Goal: Transaction & Acquisition: Purchase product/service

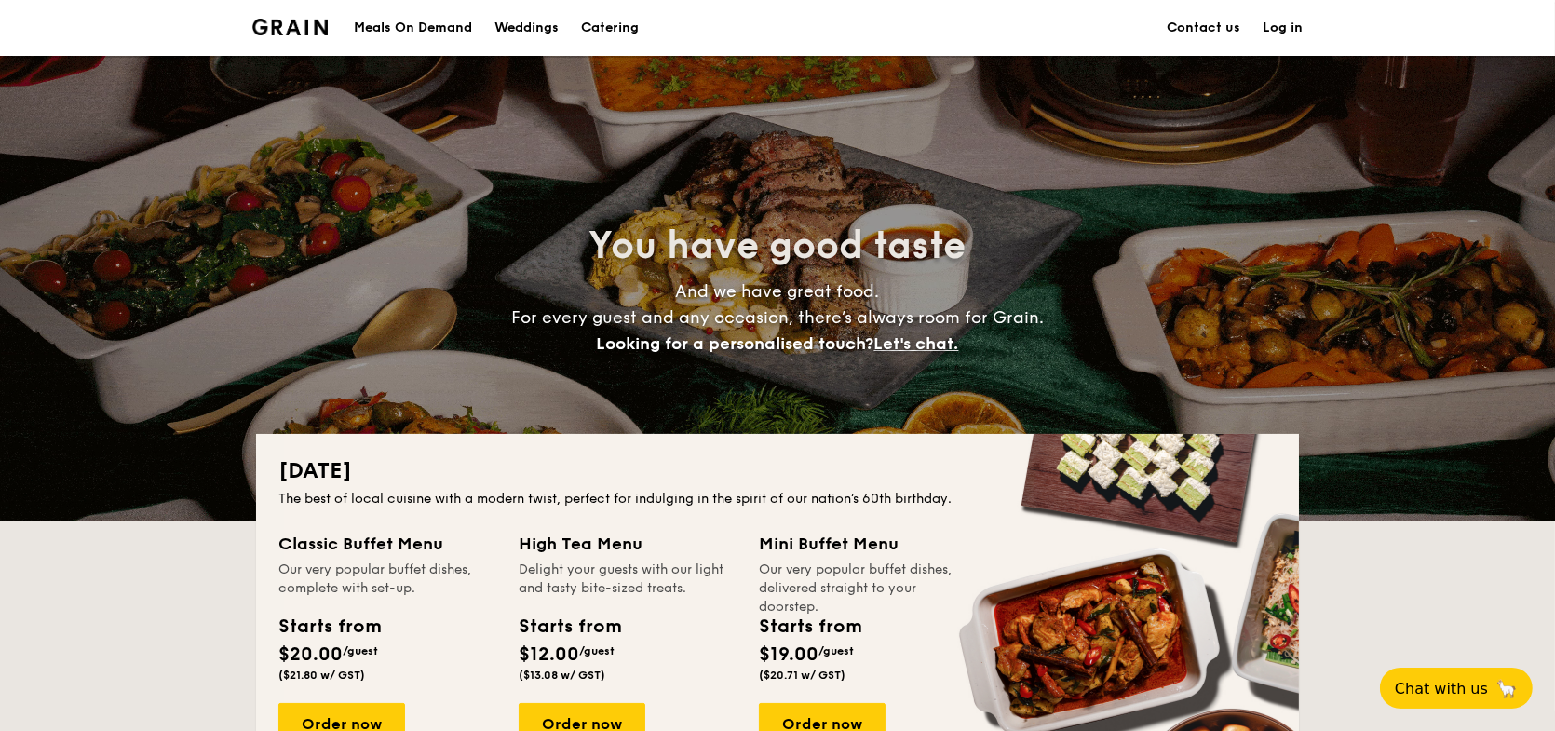
click at [425, 26] on div "Meals On Demand" at bounding box center [413, 28] width 118 height 56
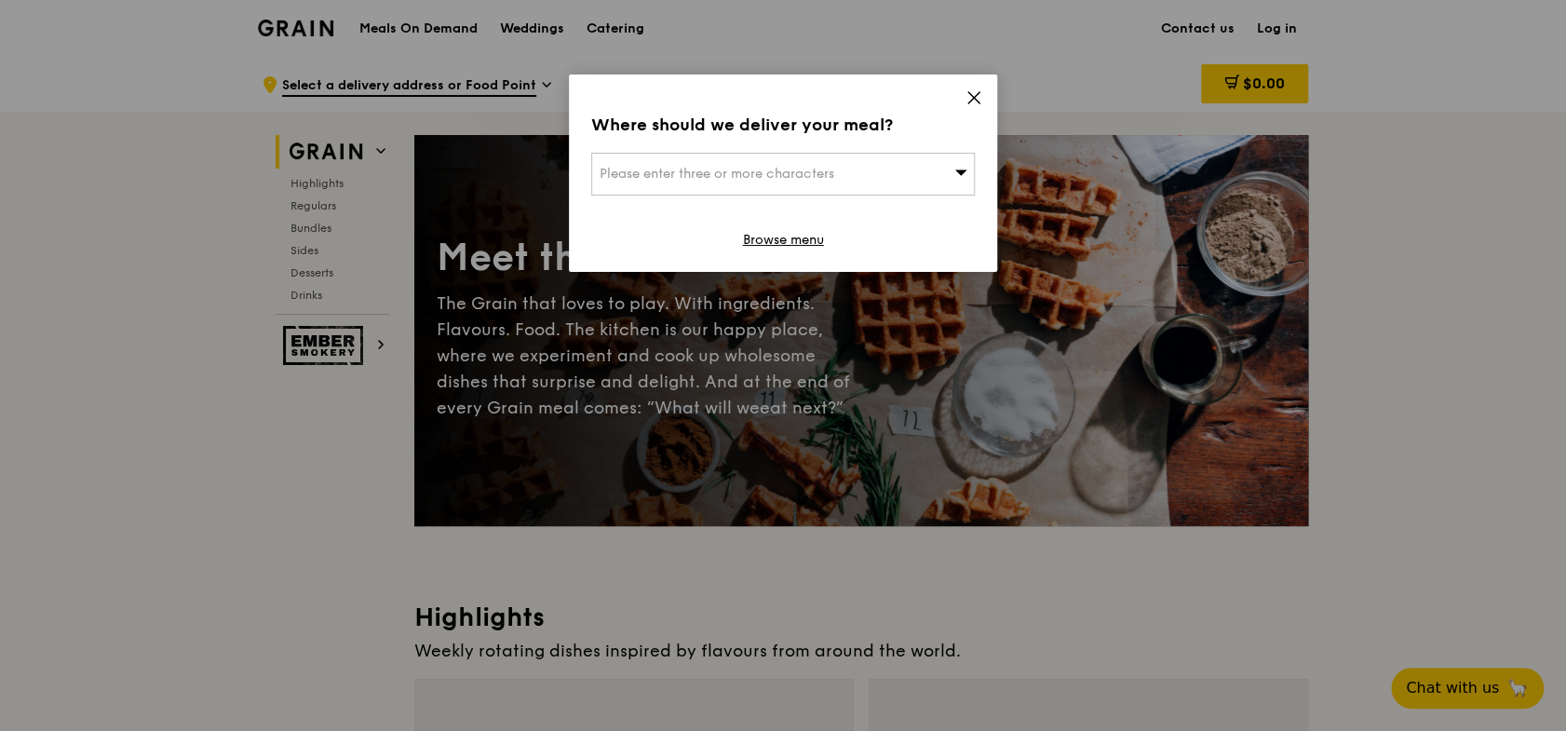
click at [830, 167] on span "Please enter three or more characters" at bounding box center [717, 174] width 235 height 16
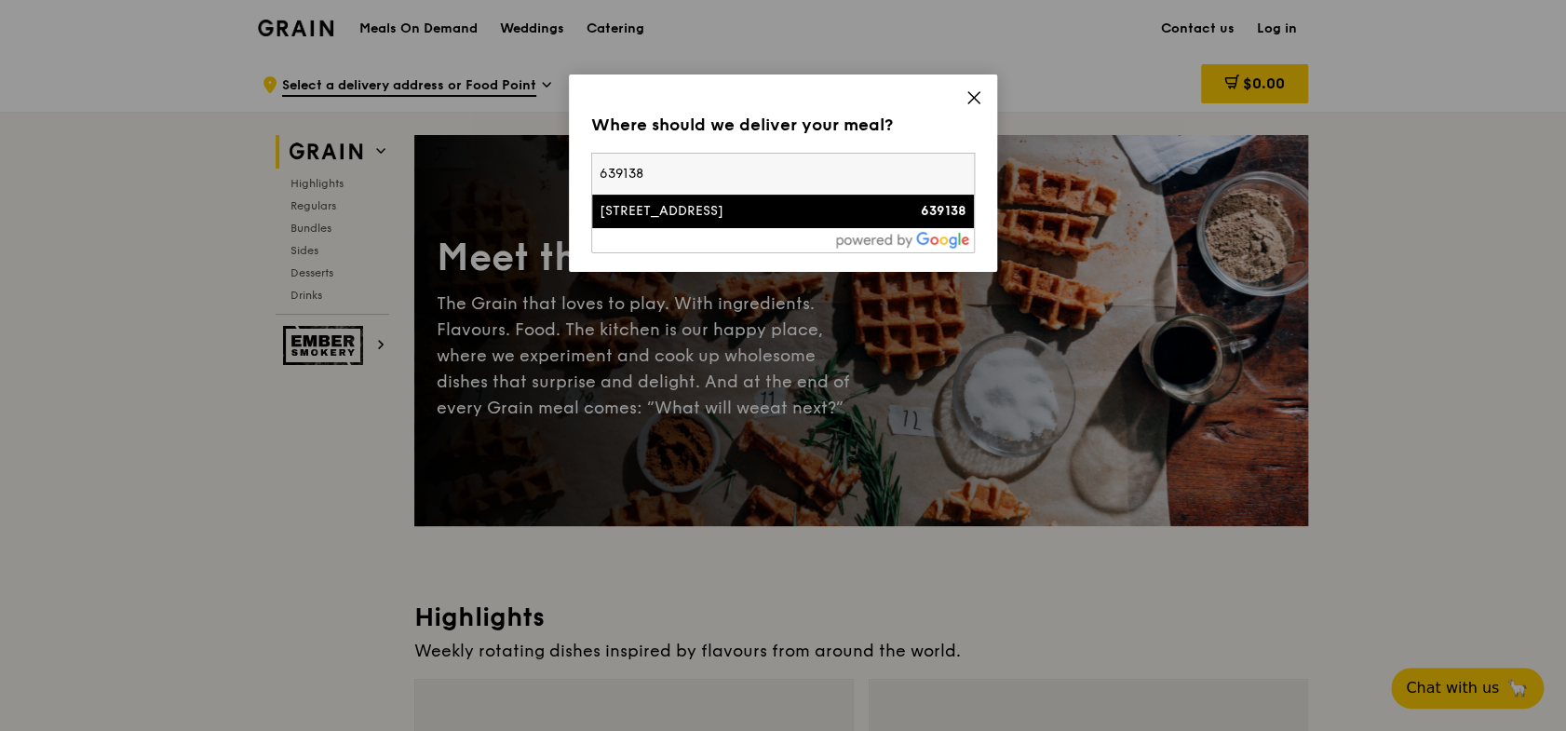
type input "639138"
click at [778, 223] on li "14 Tuas Avenue 10 639138" at bounding box center [783, 212] width 382 height 34
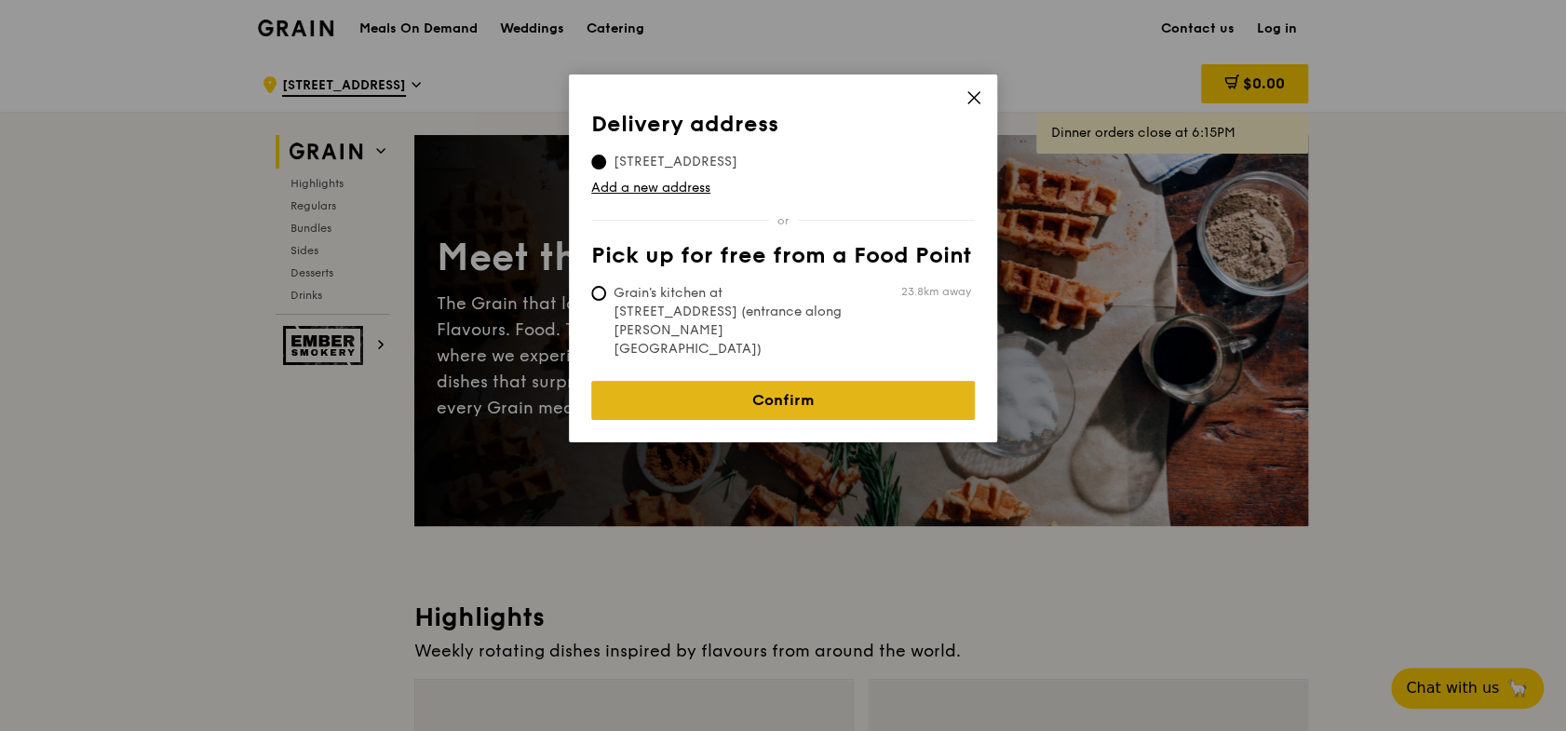
click at [871, 381] on link "Confirm" at bounding box center [783, 400] width 384 height 39
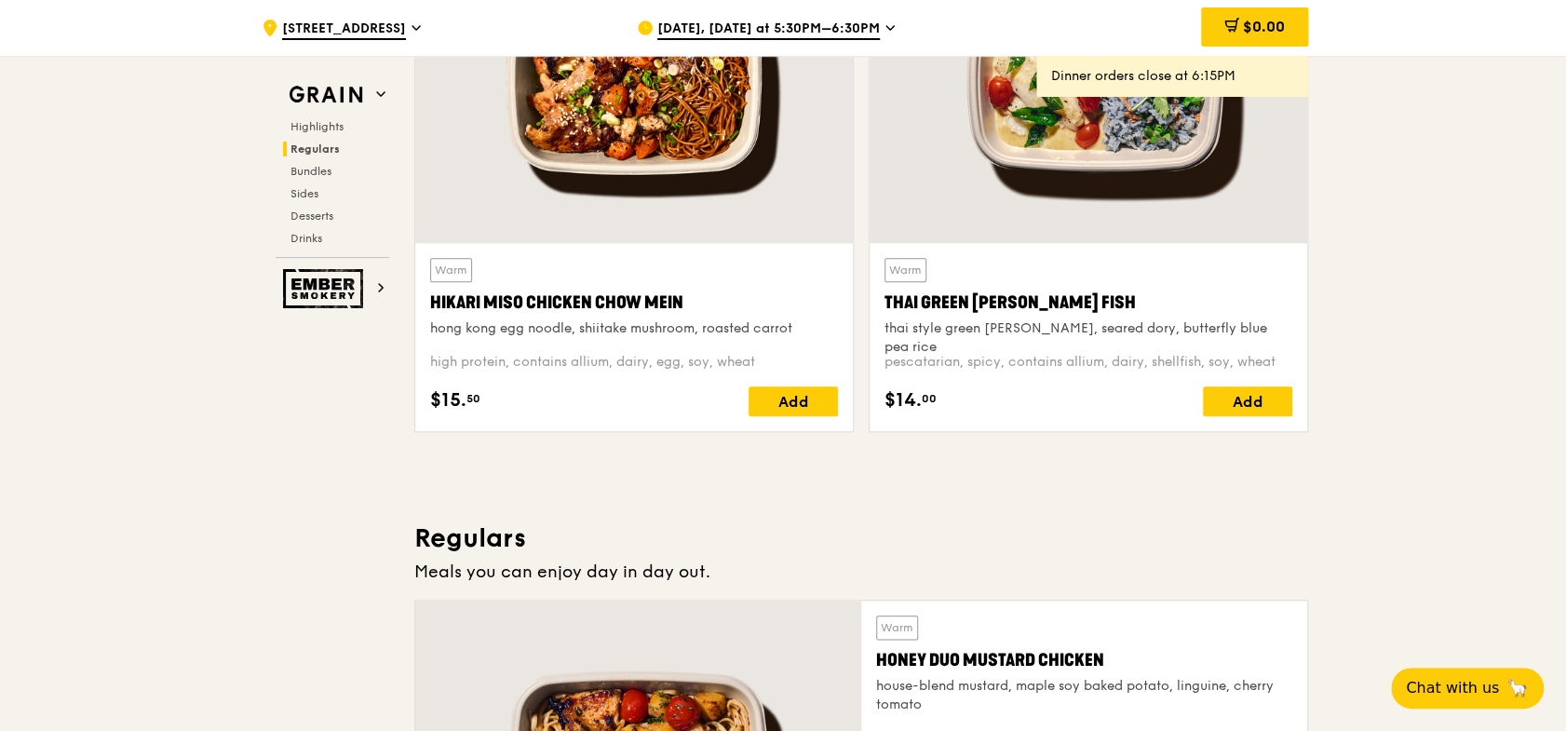
scroll to position [1210, 0]
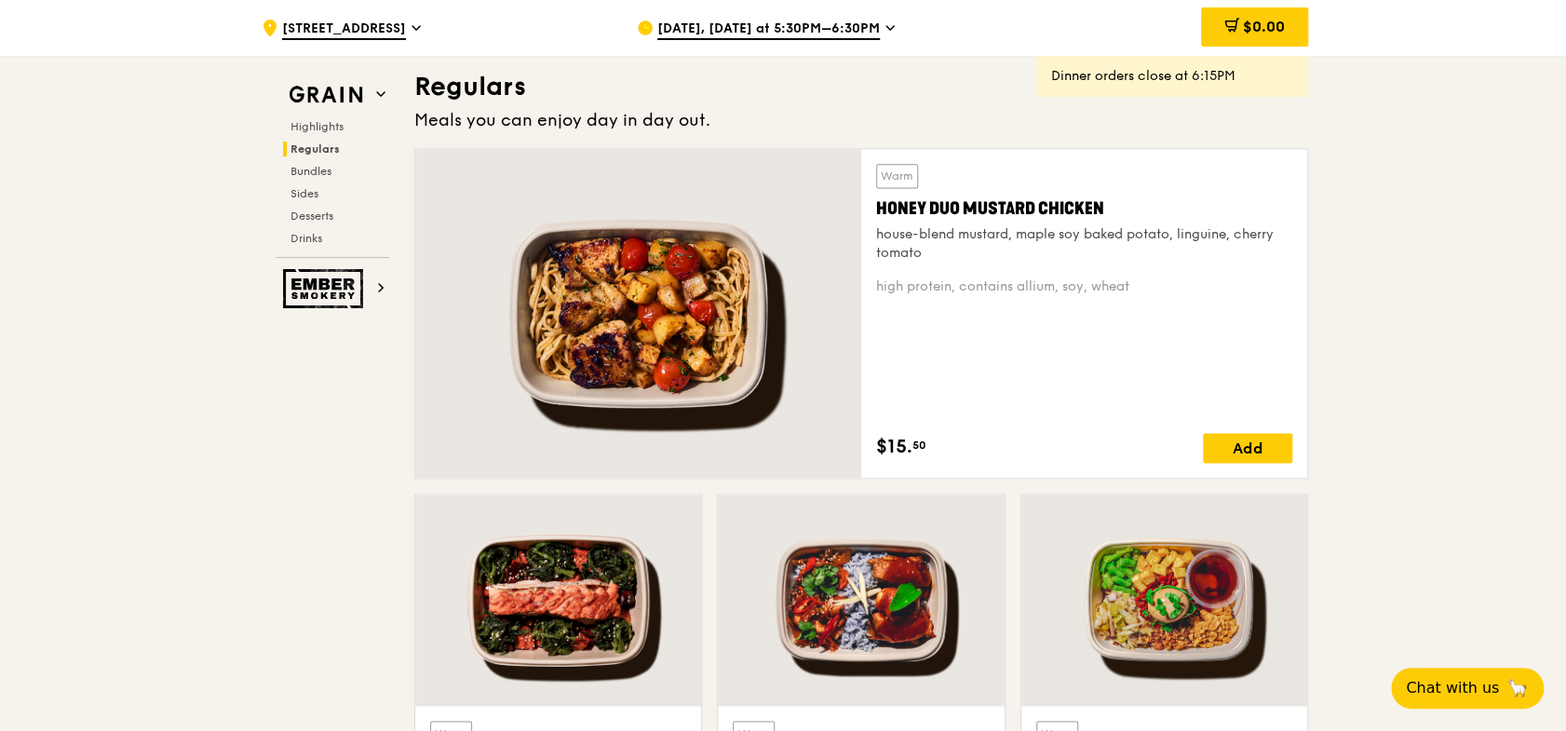
click at [860, 620] on div at bounding box center [861, 599] width 286 height 211
